Goal: Information Seeking & Learning: Understand process/instructions

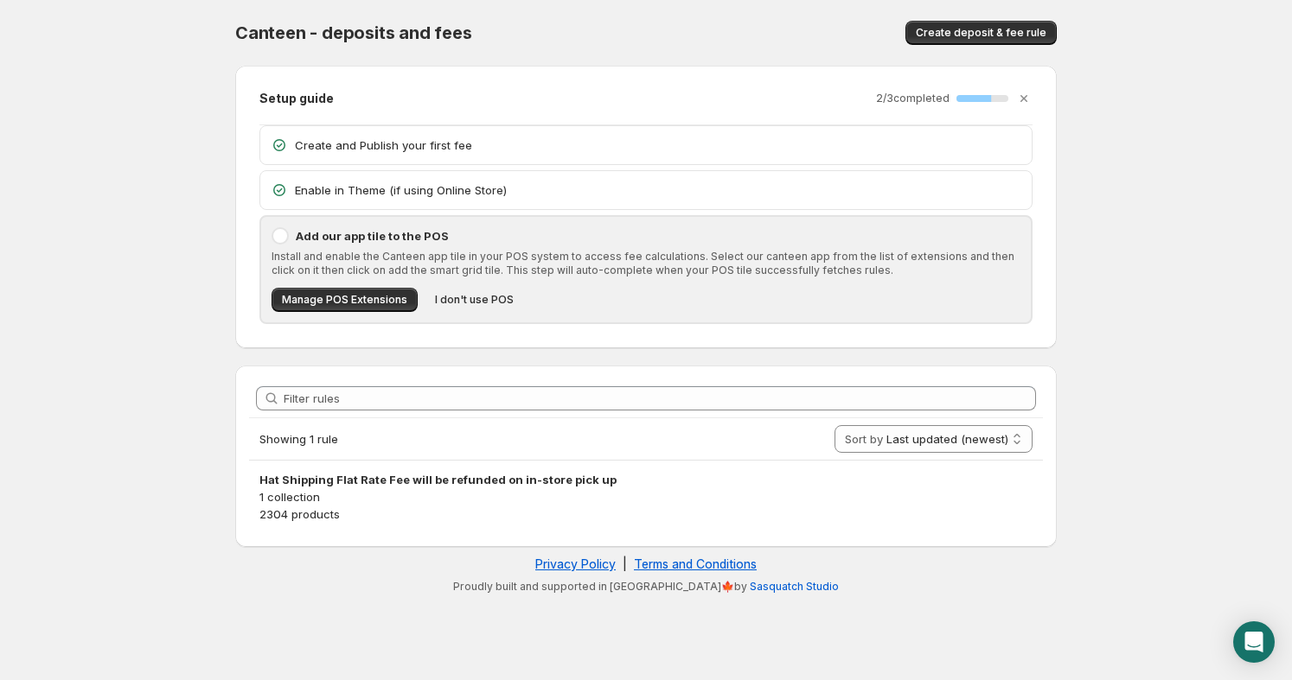
click at [188, 386] on body "Home Help Canteen - deposits and fees. This page is ready Canteen - deposits an…" at bounding box center [646, 340] width 1292 height 680
click at [193, 362] on body "Home Help Canteen - deposits and fees. This page is ready Canteen - deposits an…" at bounding box center [646, 340] width 1292 height 680
click at [524, 188] on p "Enable in Theme (if using Online Store)" at bounding box center [658, 190] width 726 height 17
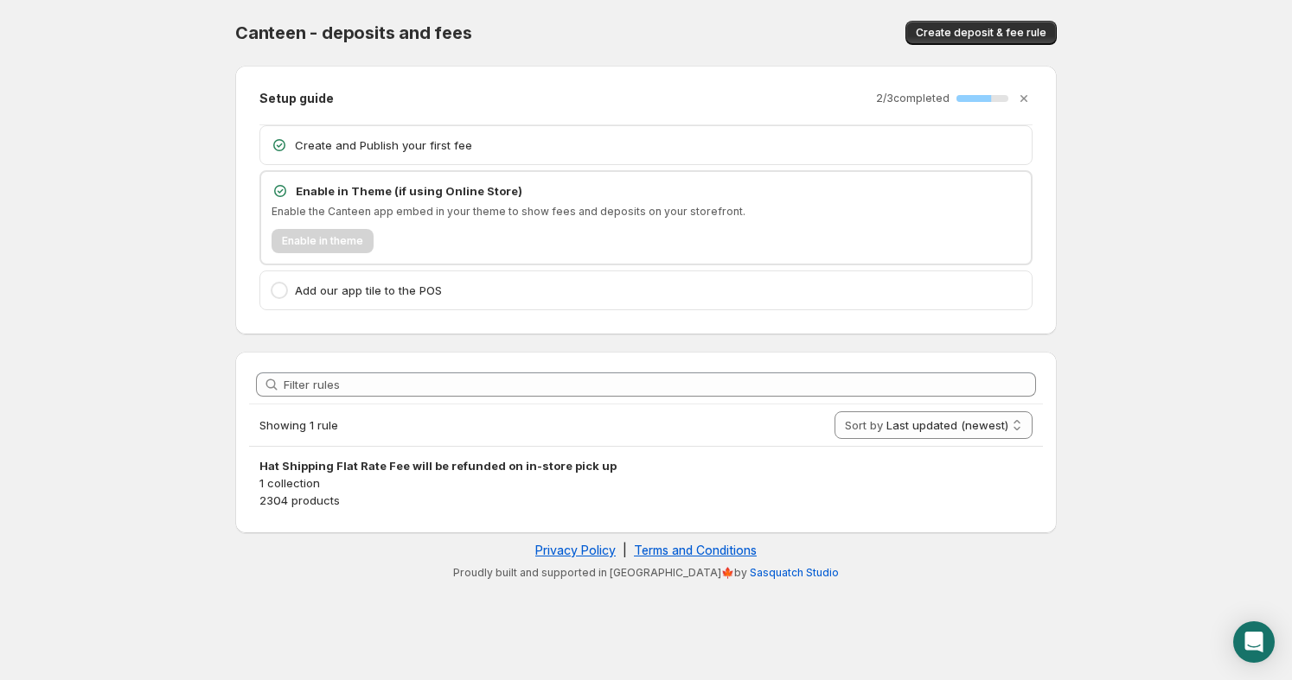
click at [526, 144] on p "Create and Publish your first fee" at bounding box center [658, 145] width 726 height 17
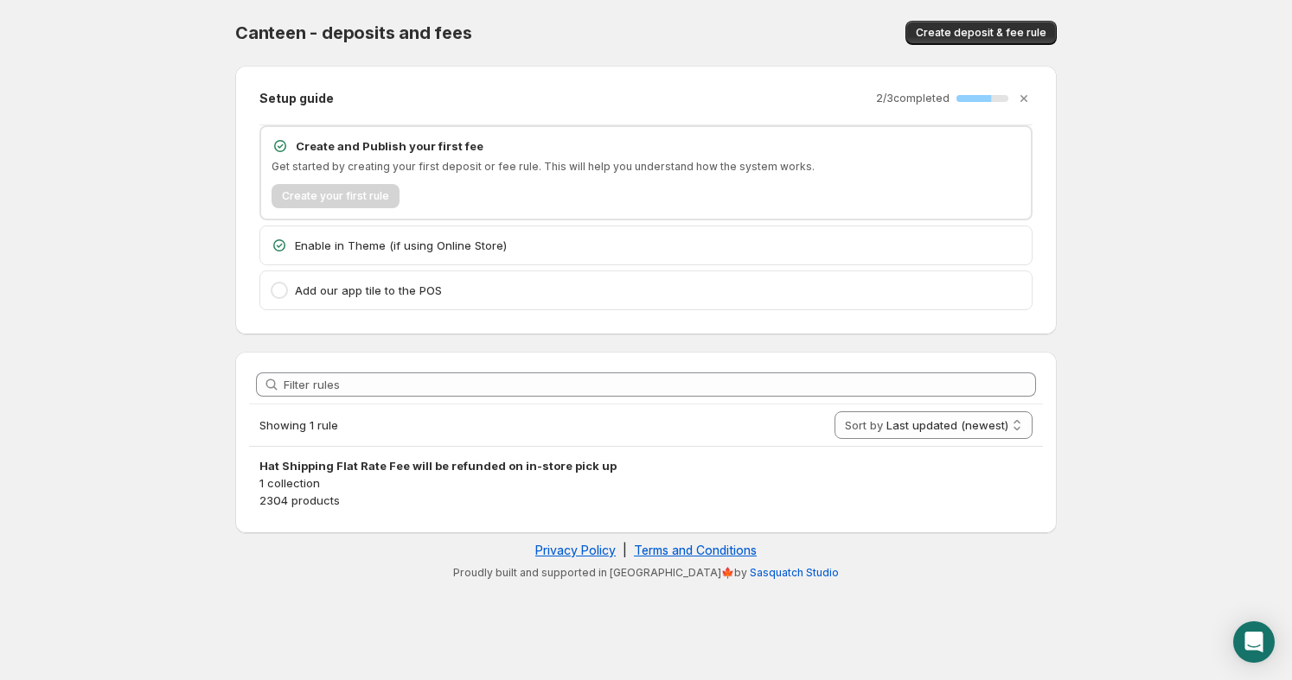
click at [526, 144] on p "Create and Publish your first fee" at bounding box center [658, 145] width 725 height 17
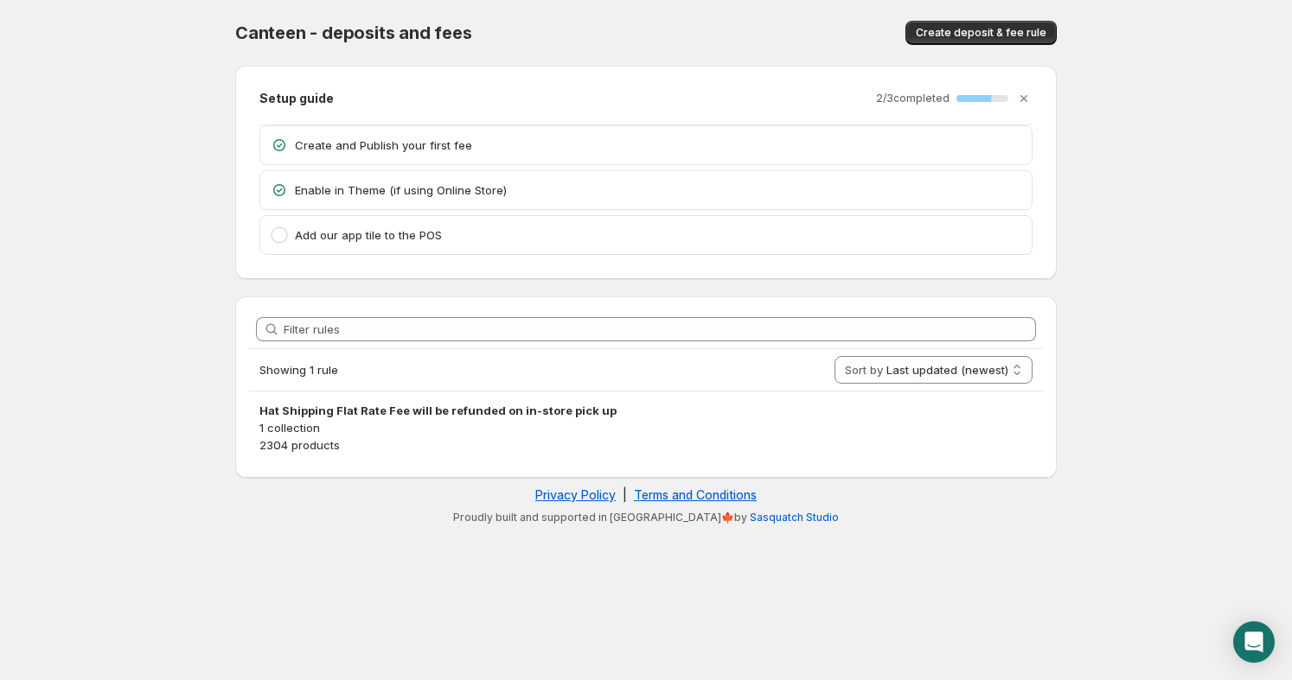
click at [417, 191] on p "Enable in Theme (if using Online Store)" at bounding box center [658, 190] width 726 height 17
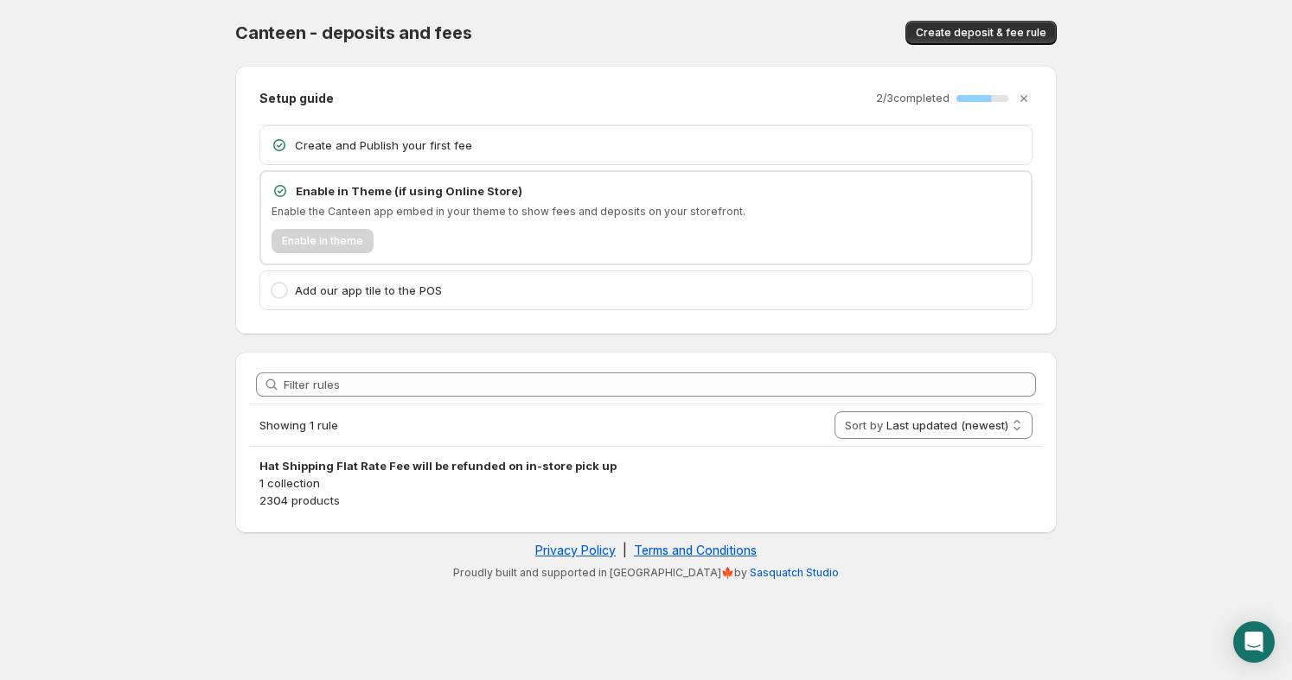
click at [399, 133] on div "Create and Publish your first fee" at bounding box center [645, 145] width 771 height 38
click at [403, 140] on p "Create and Publish your first fee" at bounding box center [658, 145] width 726 height 17
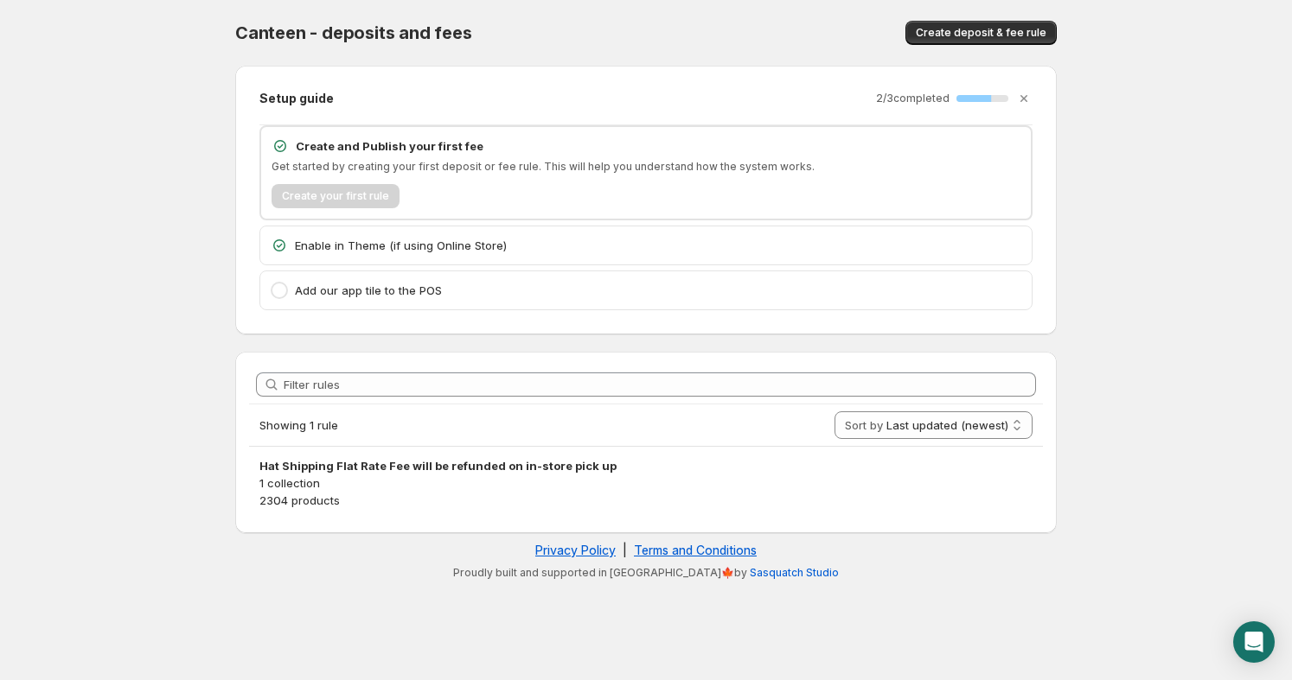
click at [397, 144] on p "Create and Publish your first fee" at bounding box center [658, 145] width 725 height 17
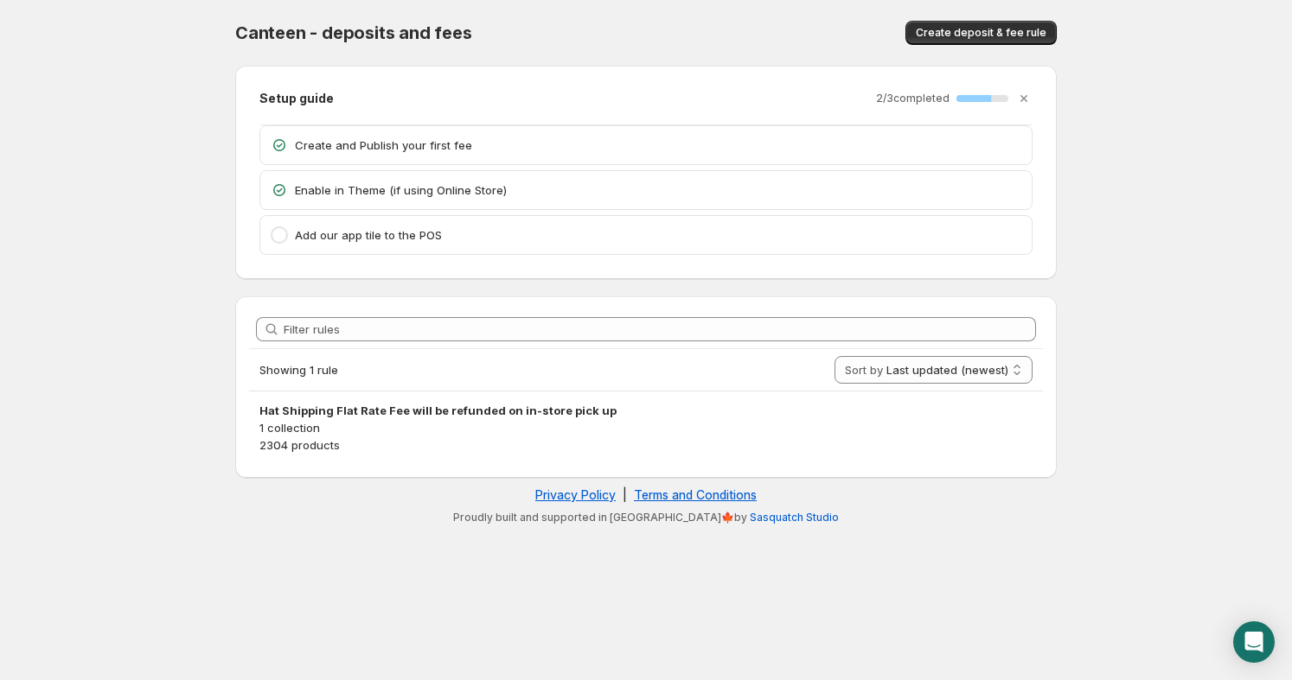
click at [412, 195] on p "Enable in Theme (if using Online Store)" at bounding box center [658, 190] width 726 height 17
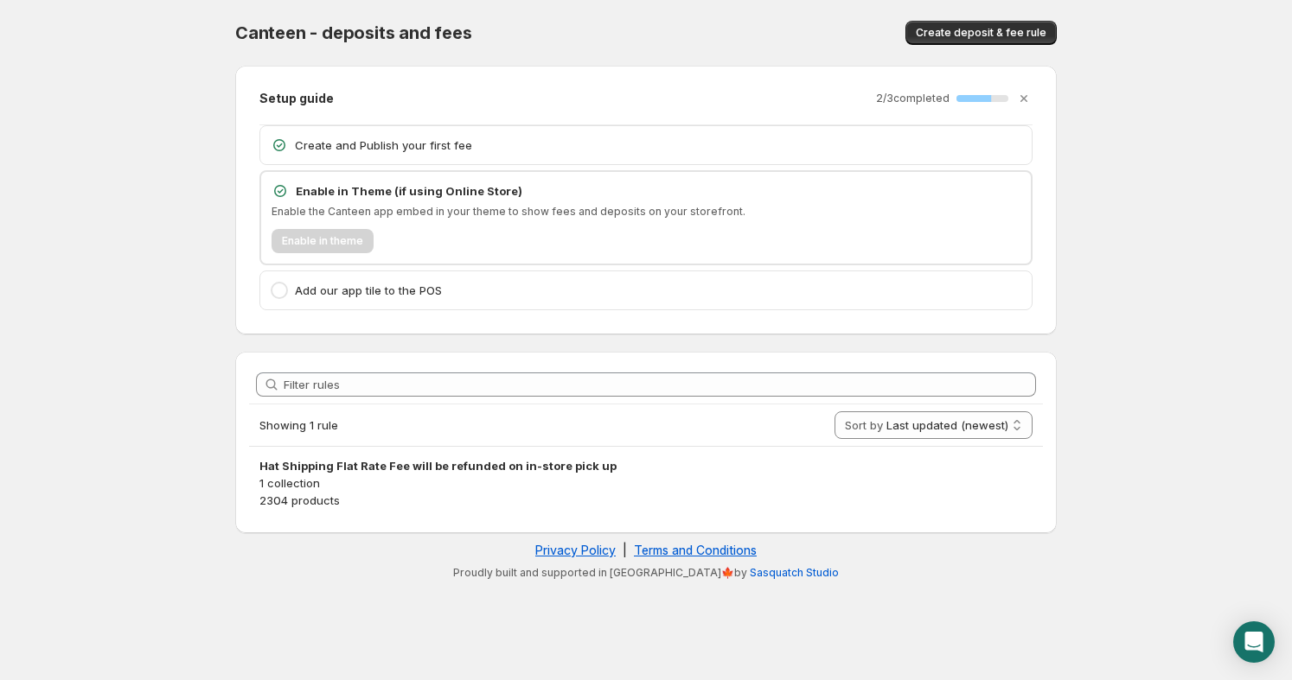
click at [354, 241] on div "Enable in theme" at bounding box center [645, 241] width 749 height 24
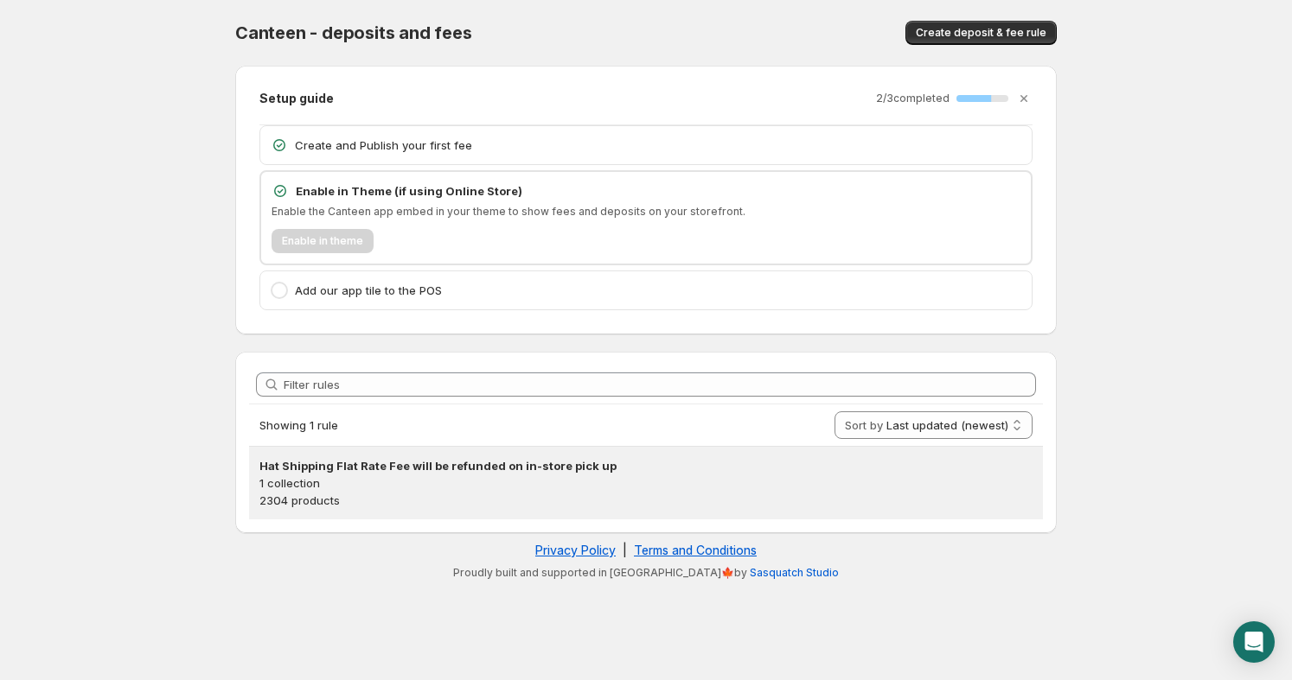
click at [365, 489] on p "1 collection" at bounding box center [645, 483] width 773 height 17
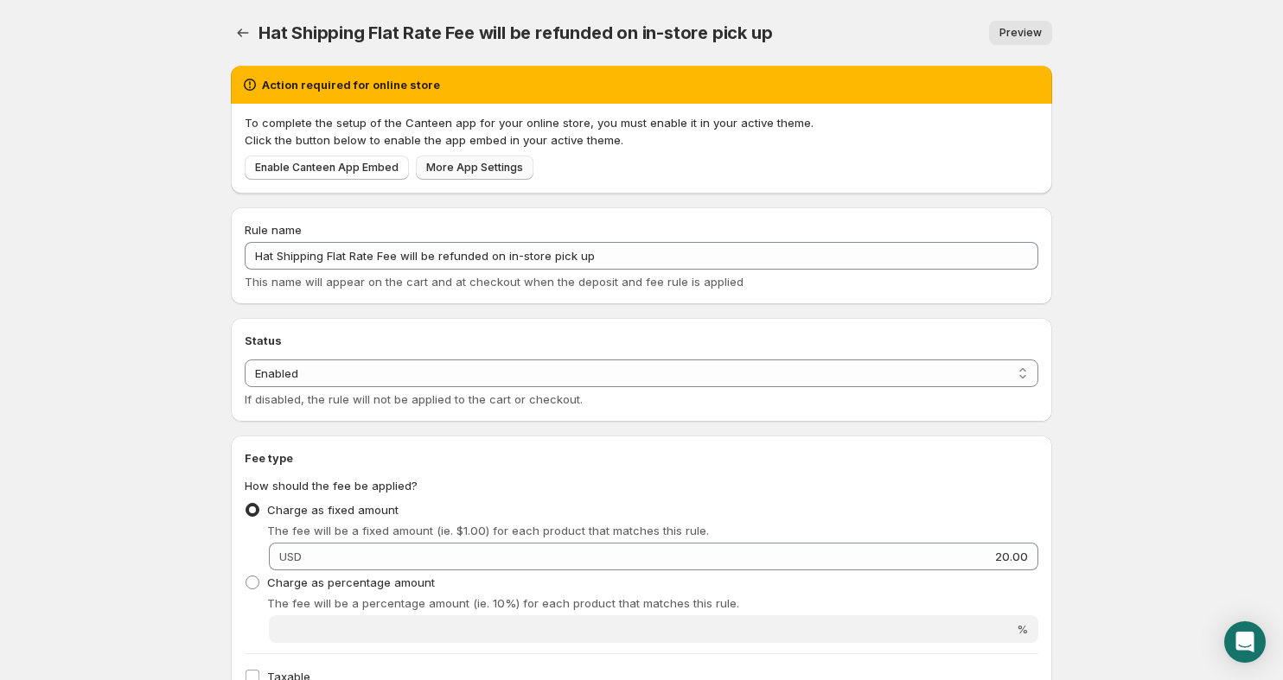
click at [437, 173] on span "More App Settings" at bounding box center [474, 168] width 97 height 14
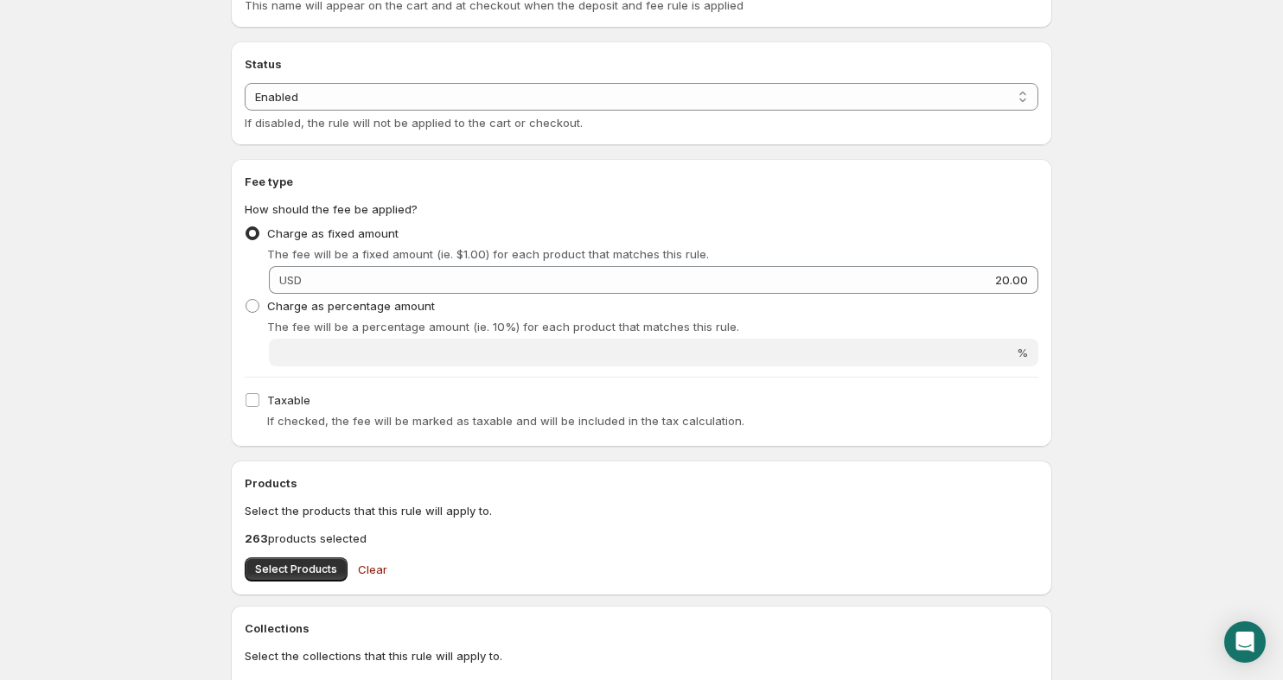
scroll to position [666, 0]
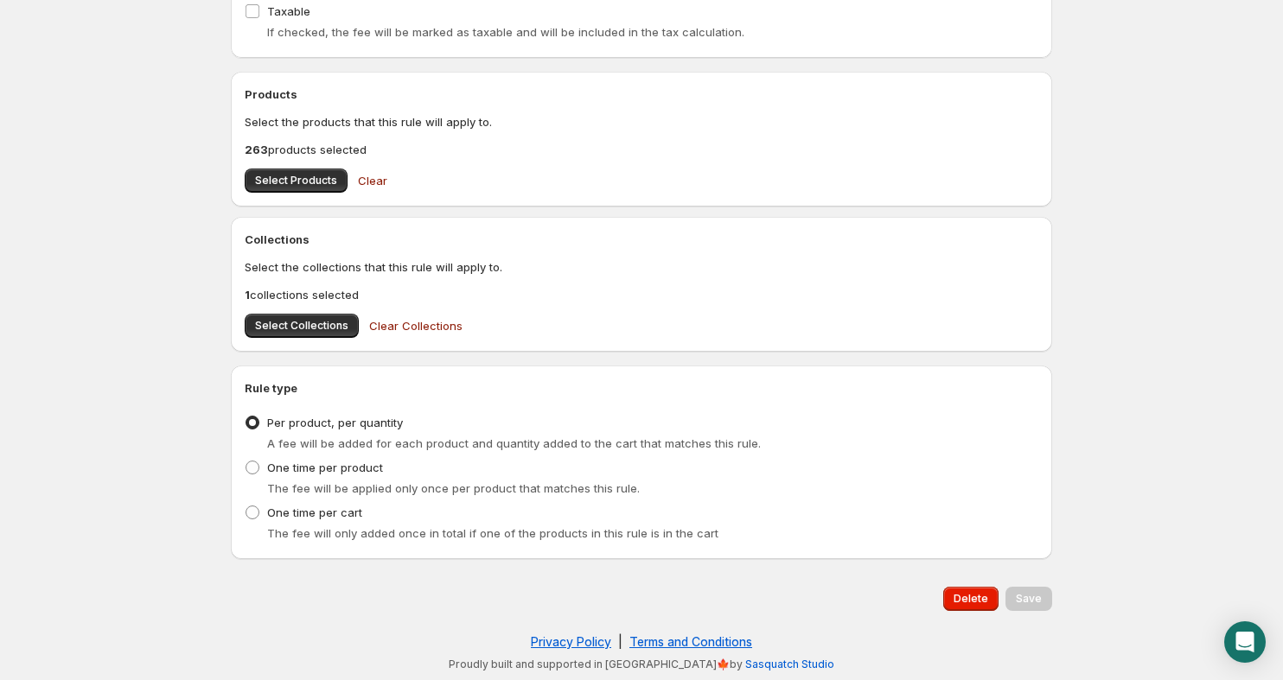
drag, startPoint x: 209, startPoint y: 245, endPoint x: 381, endPoint y: 577, distance: 373.9
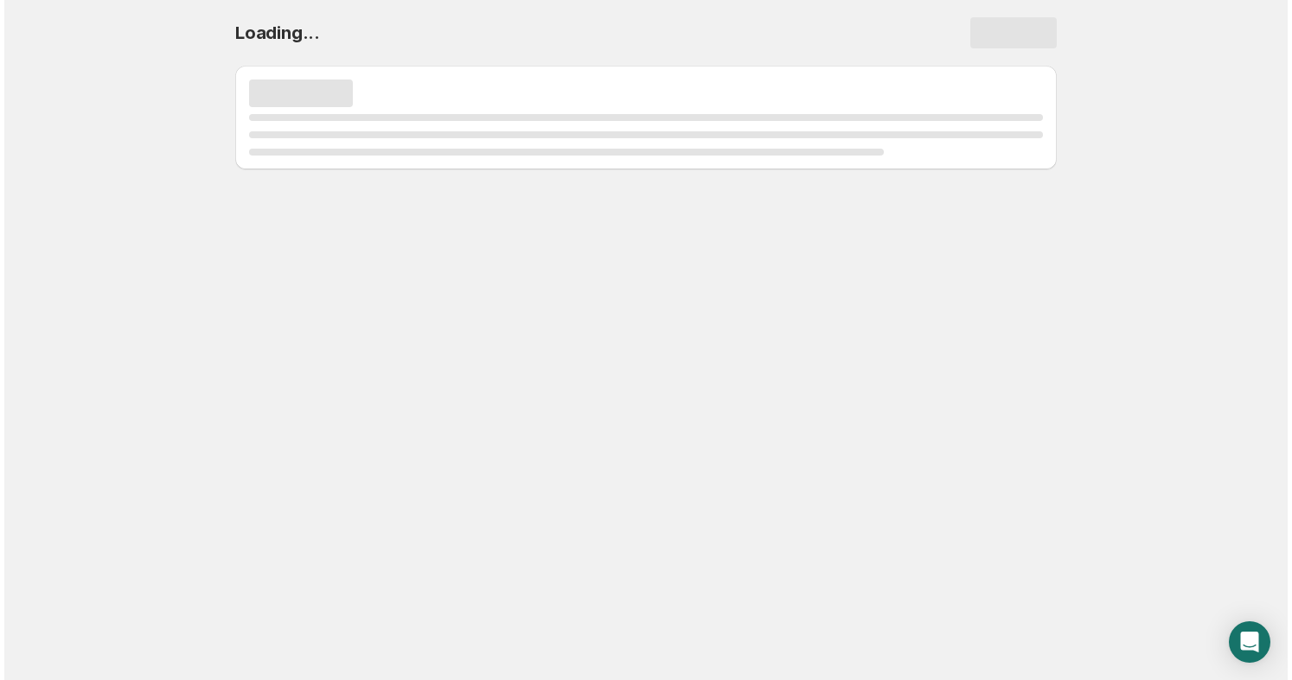
scroll to position [0, 0]
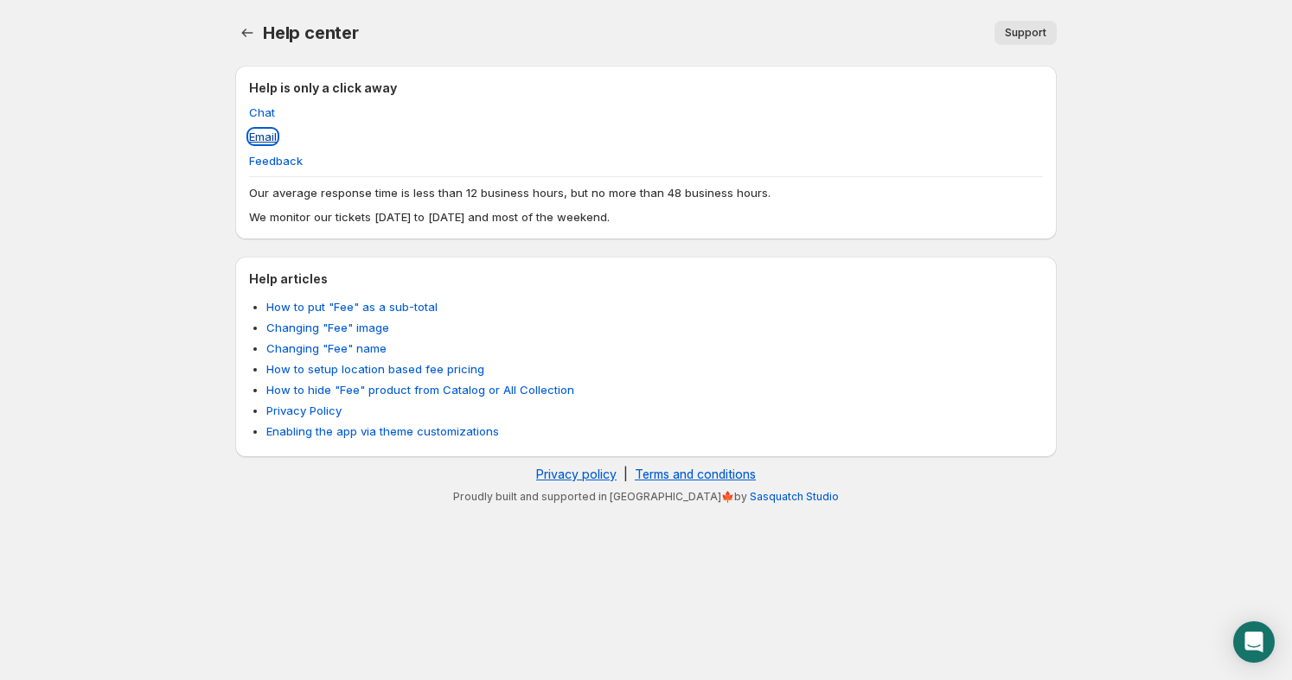
click at [267, 137] on link "Email" at bounding box center [263, 137] width 28 height 14
click at [200, 279] on body "Home Help Help center. This page is ready Help center Support More actions Supp…" at bounding box center [646, 340] width 1292 height 680
